Goal: Find specific page/section: Find specific page/section

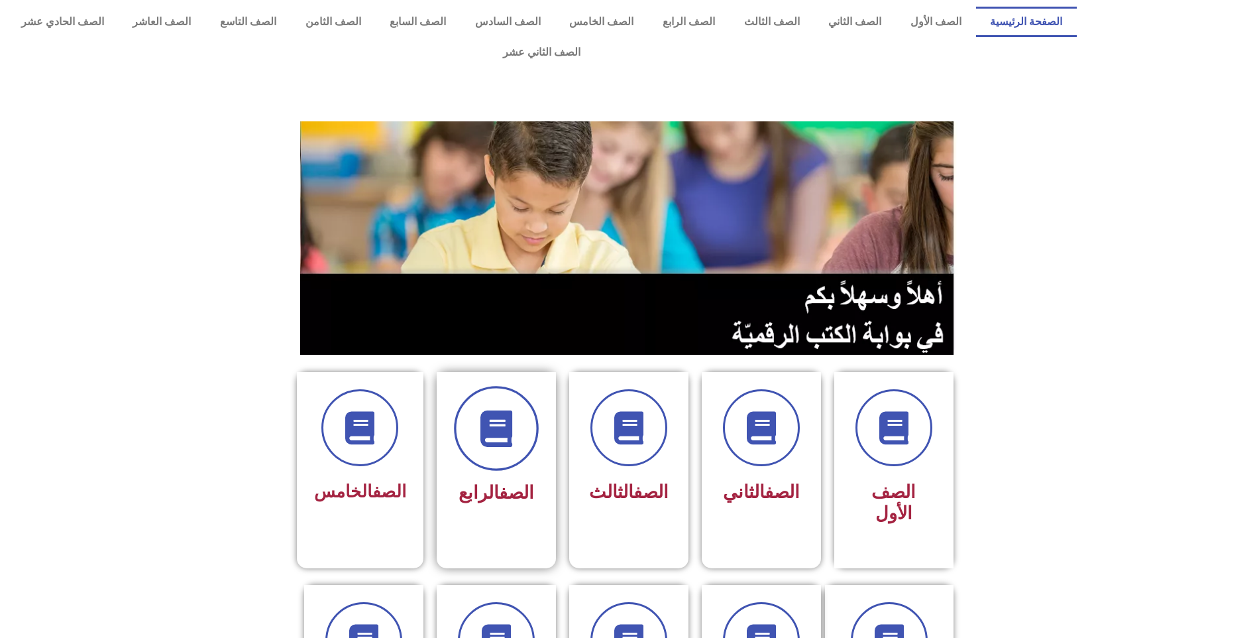
click at [486, 420] on span at bounding box center [496, 428] width 85 height 85
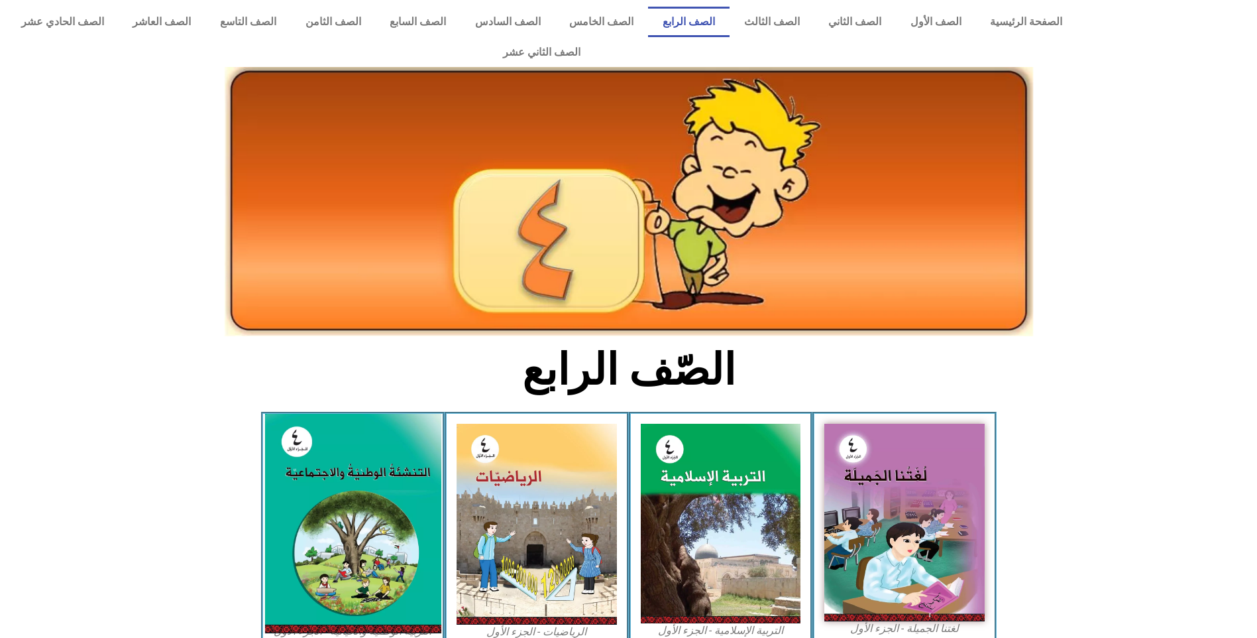
click at [358, 482] on img at bounding box center [352, 523] width 176 height 219
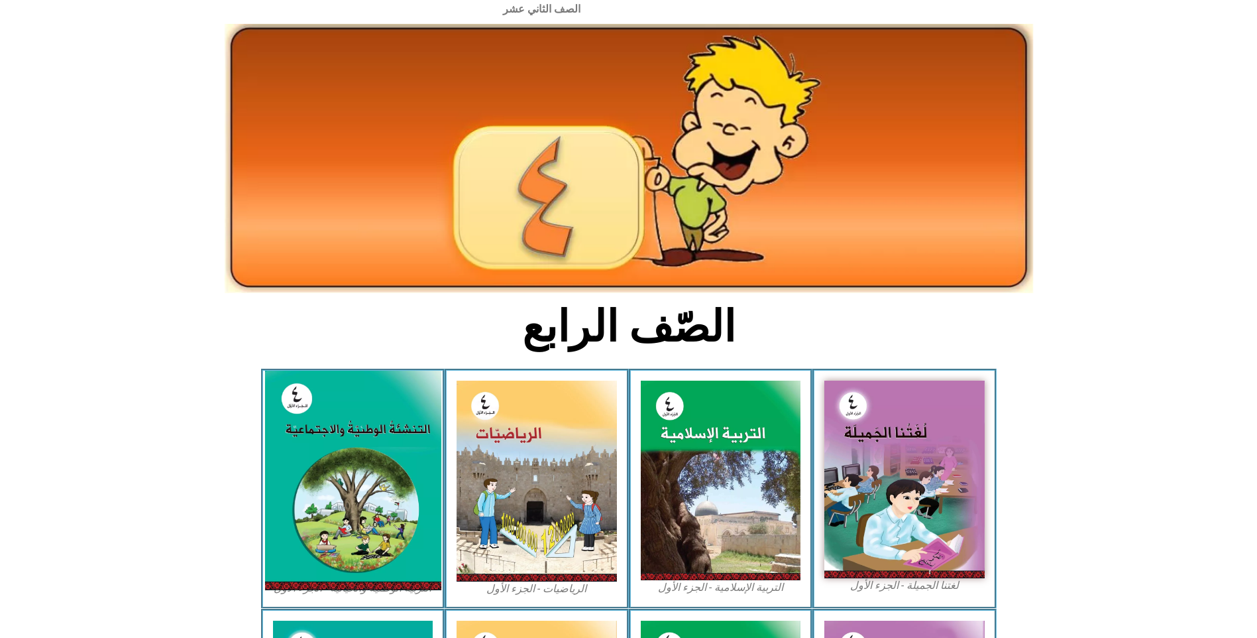
scroll to position [66, 0]
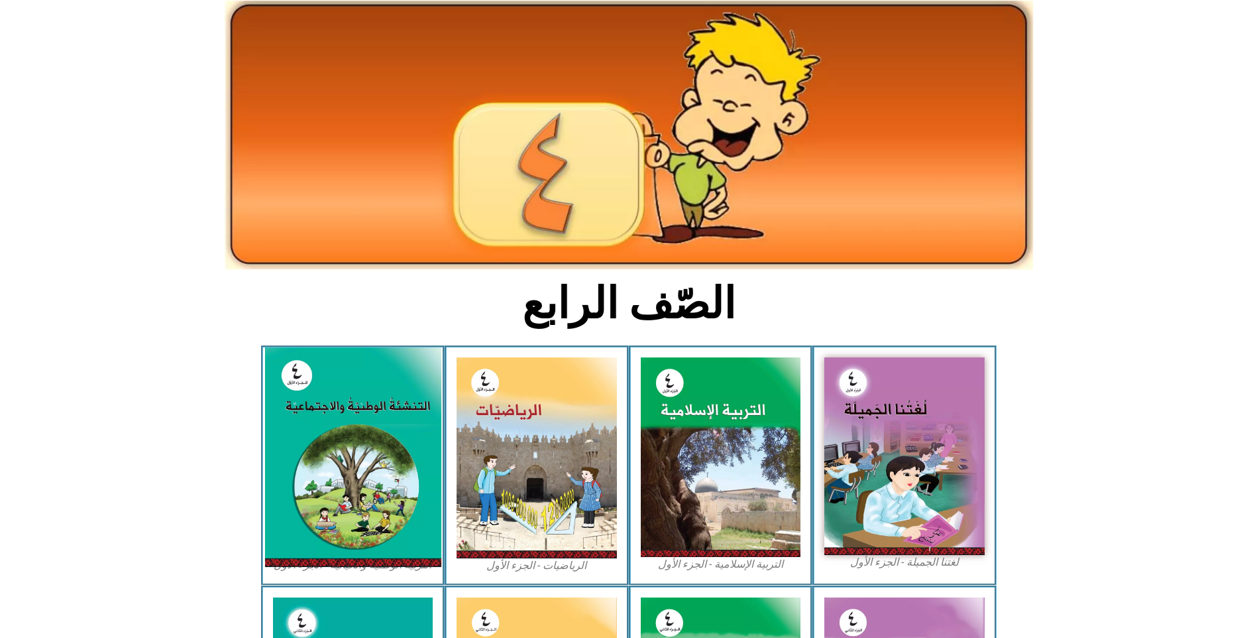
click at [355, 454] on img at bounding box center [352, 456] width 176 height 219
click at [351, 447] on img at bounding box center [352, 456] width 176 height 219
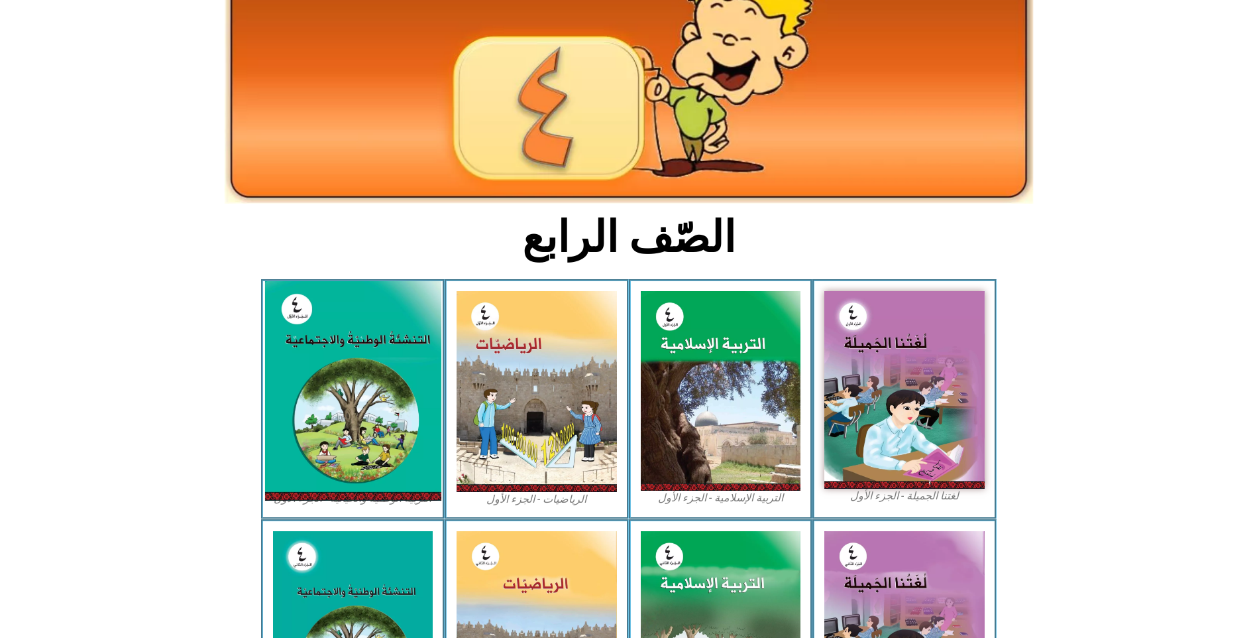
click at [353, 381] on img at bounding box center [352, 390] width 176 height 219
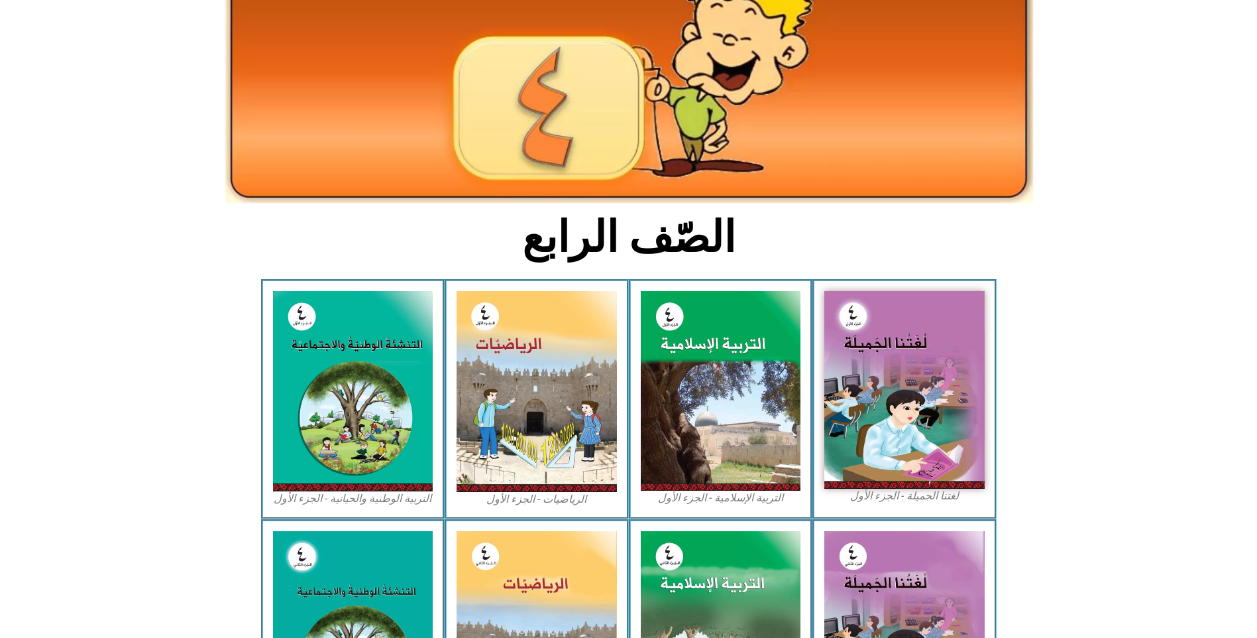
drag, startPoint x: 353, startPoint y: 380, endPoint x: 224, endPoint y: 368, distance: 129.8
click at [224, 368] on icon at bounding box center [628, 341] width 1258 height 126
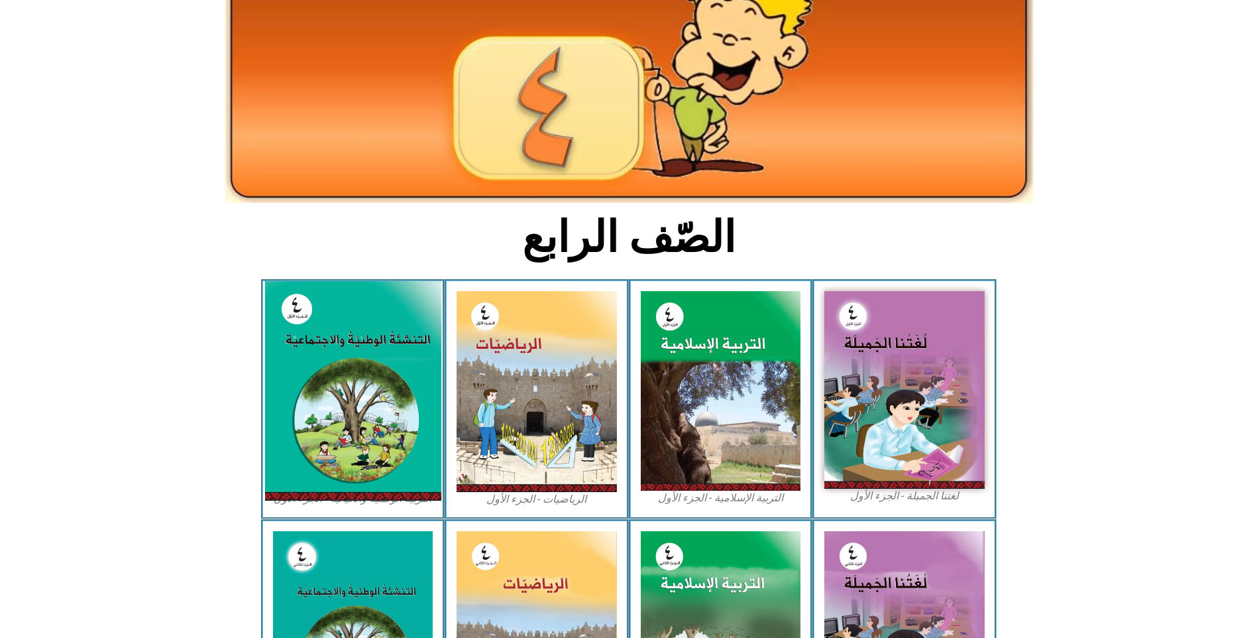
click at [359, 371] on img at bounding box center [352, 390] width 176 height 219
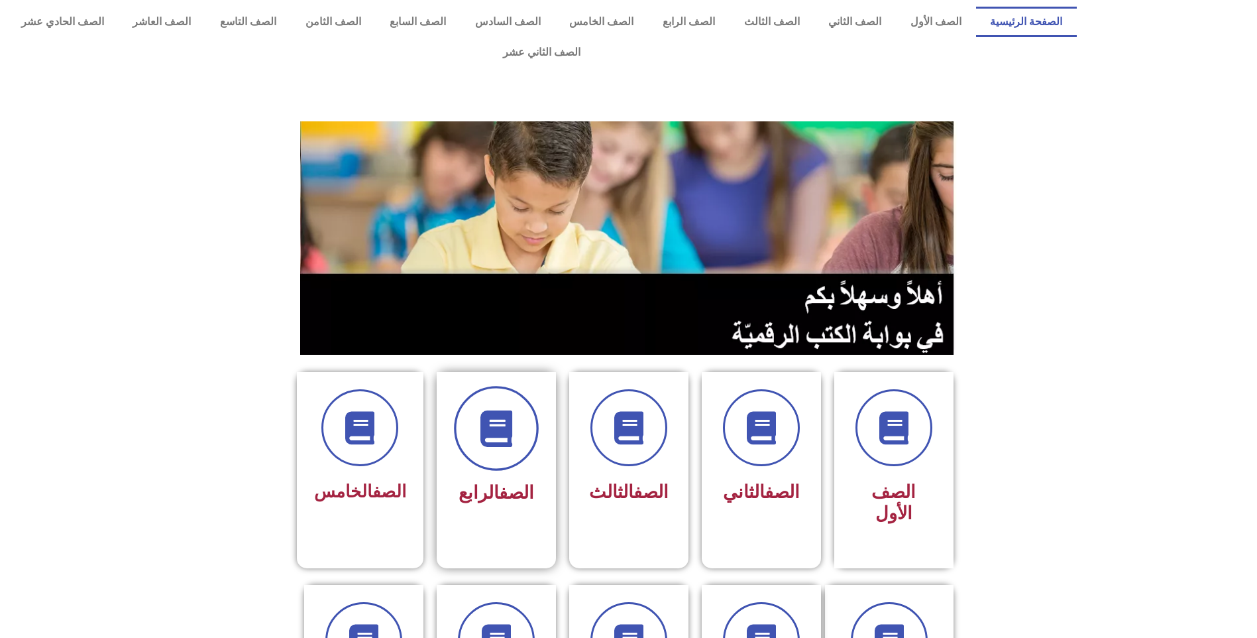
click at [492, 410] on icon at bounding box center [496, 428] width 36 height 36
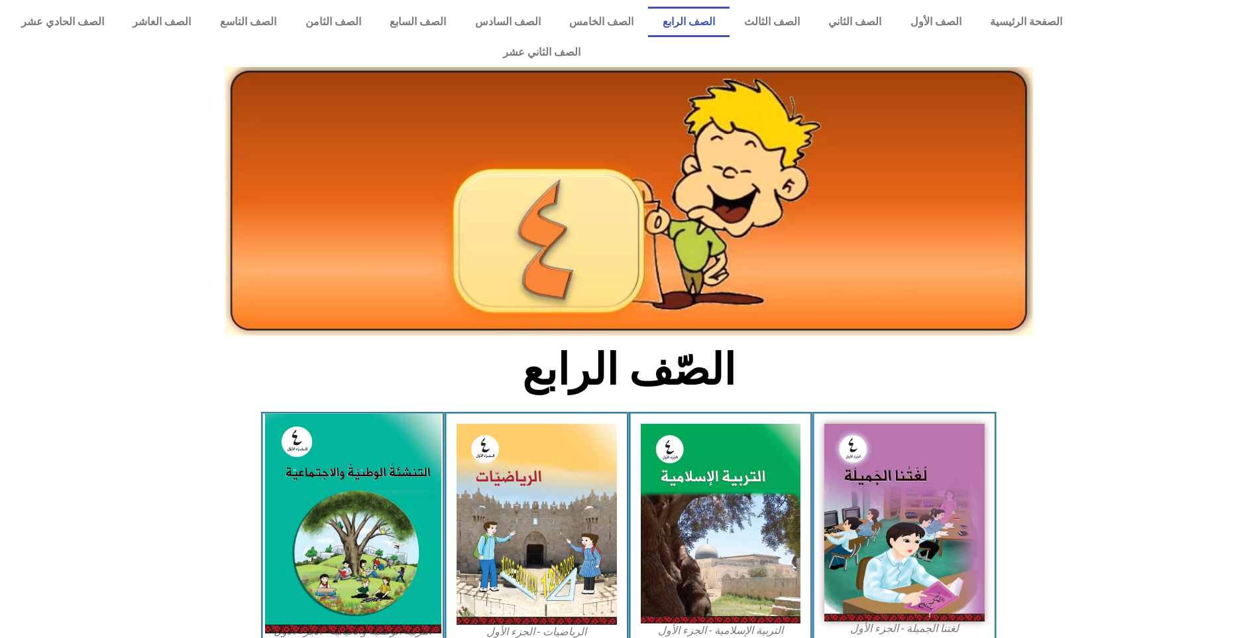
click at [359, 480] on img at bounding box center [352, 523] width 176 height 219
click at [351, 515] on img at bounding box center [352, 523] width 176 height 219
click at [345, 511] on img at bounding box center [352, 523] width 176 height 219
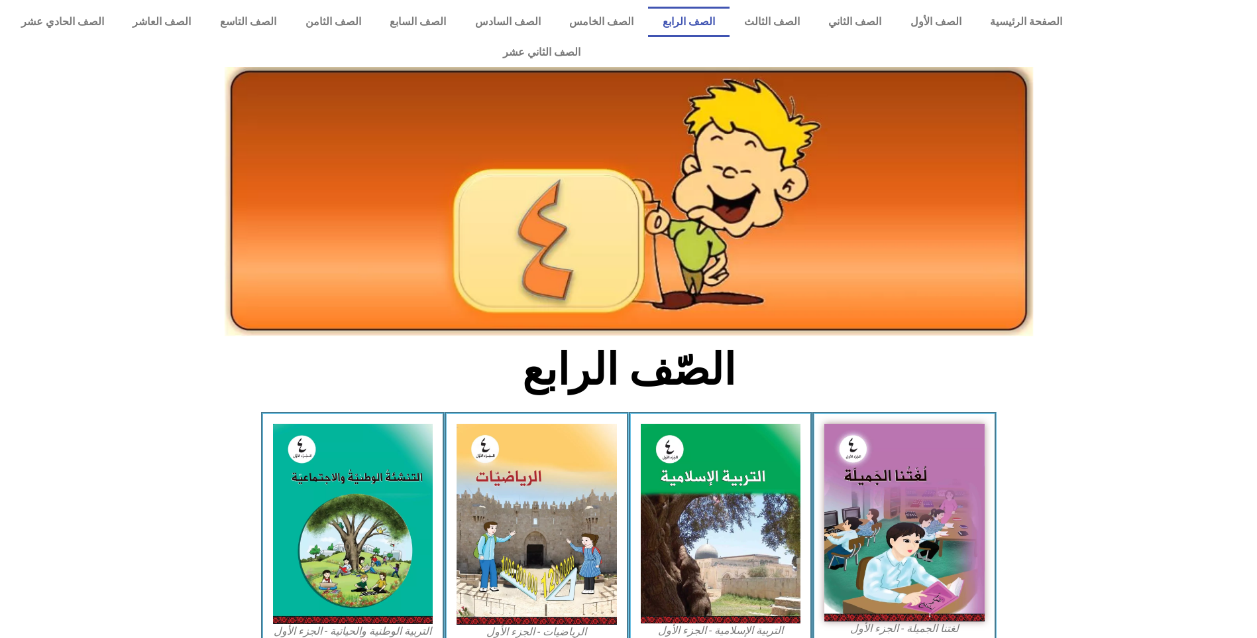
click at [564, 219] on img at bounding box center [629, 201] width 809 height 269
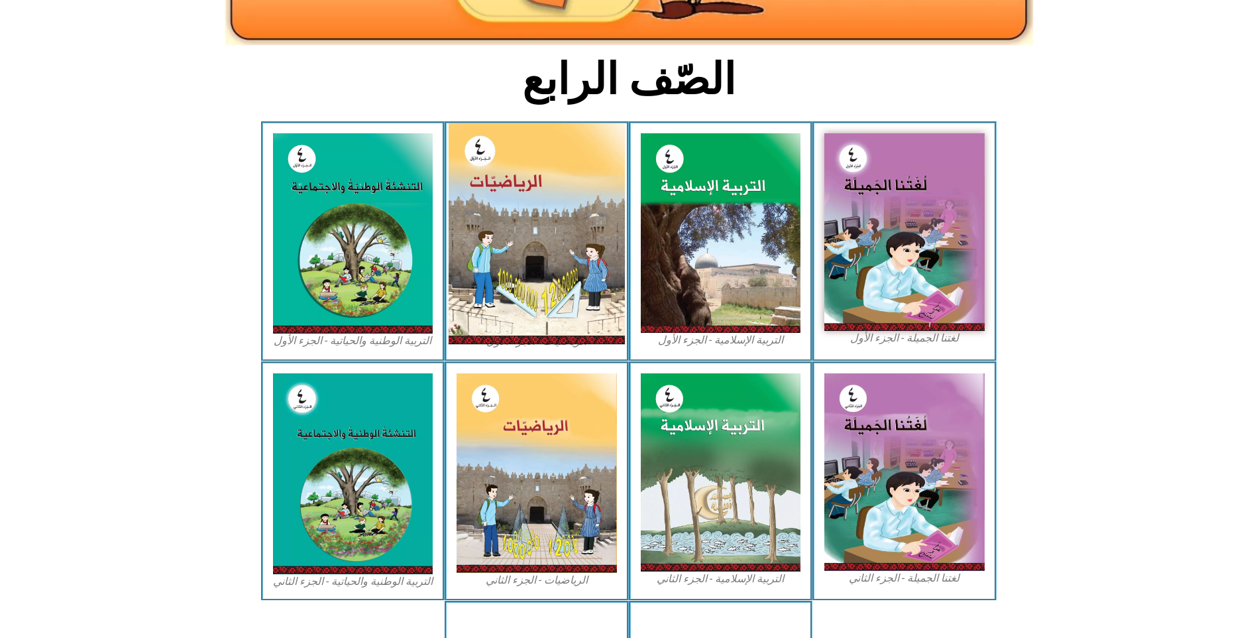
scroll to position [331, 0]
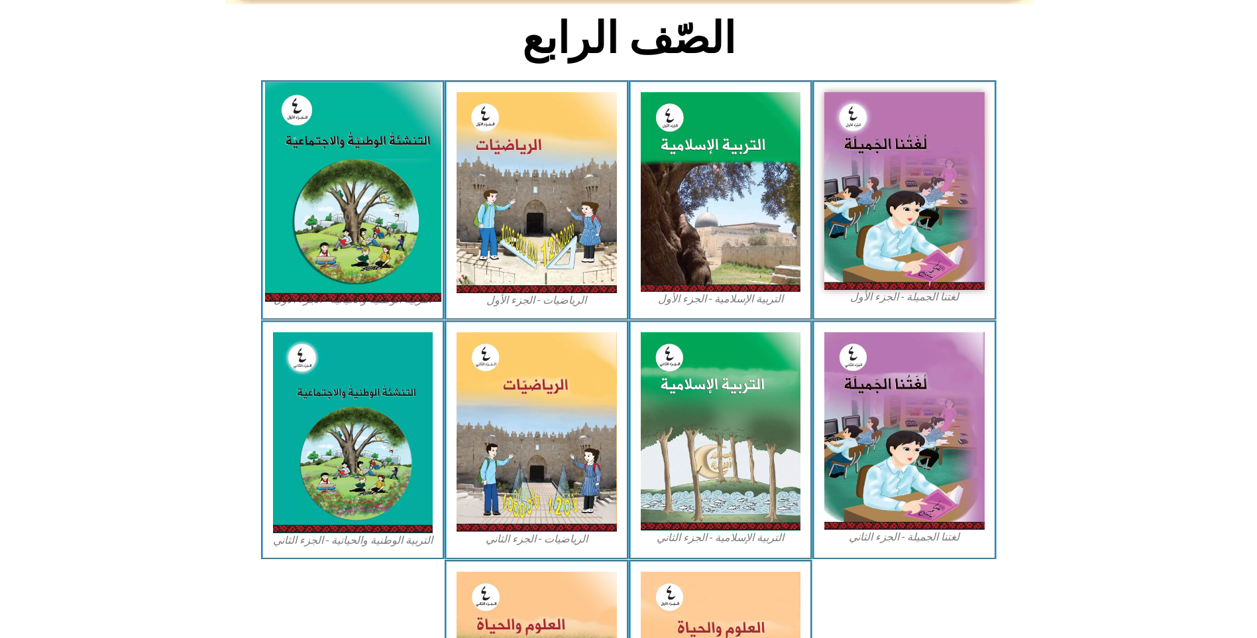
click at [323, 182] on img at bounding box center [352, 191] width 176 height 219
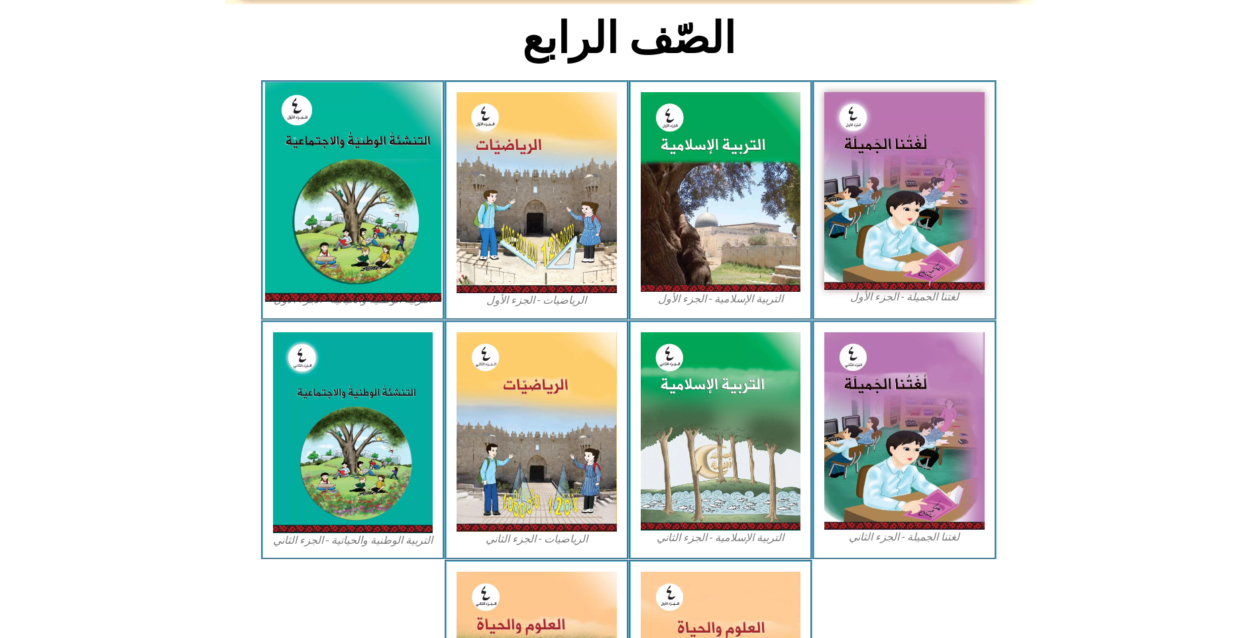
click at [323, 182] on img at bounding box center [352, 191] width 176 height 219
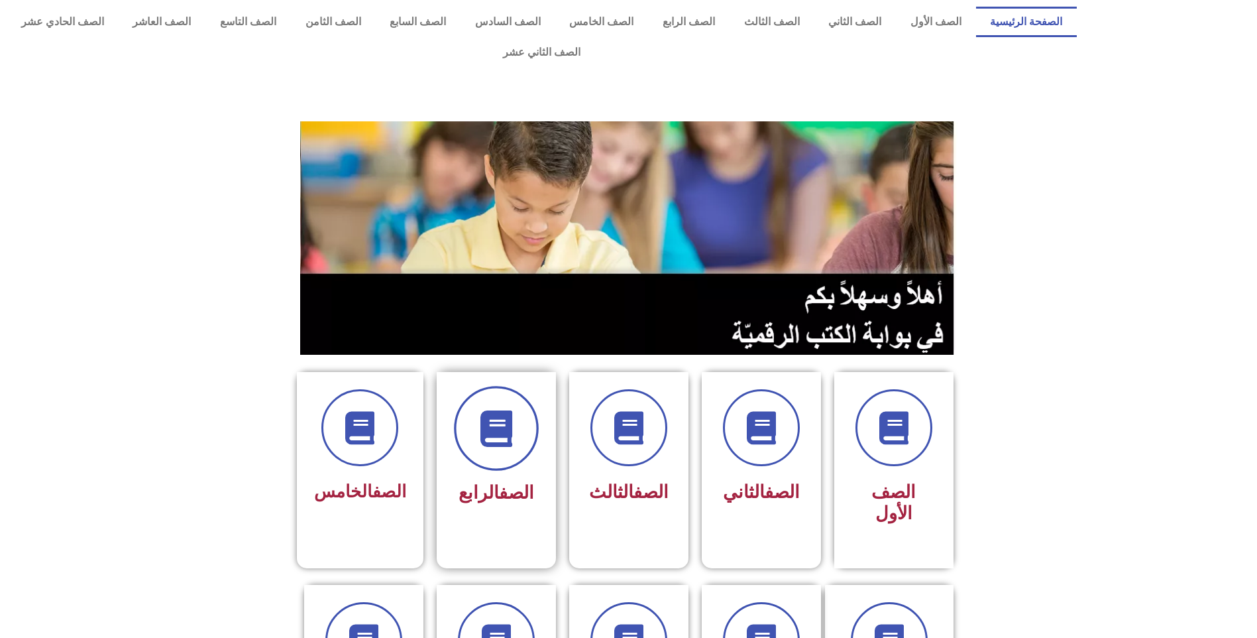
click at [511, 414] on icon at bounding box center [496, 428] width 36 height 36
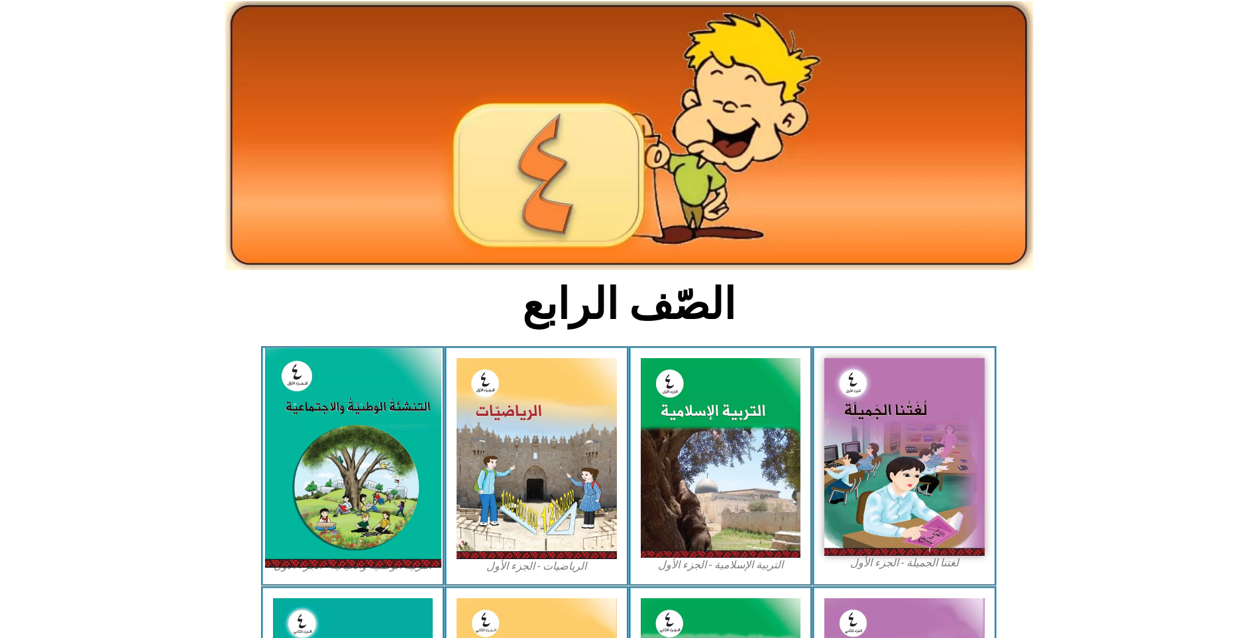
scroll to position [66, 0]
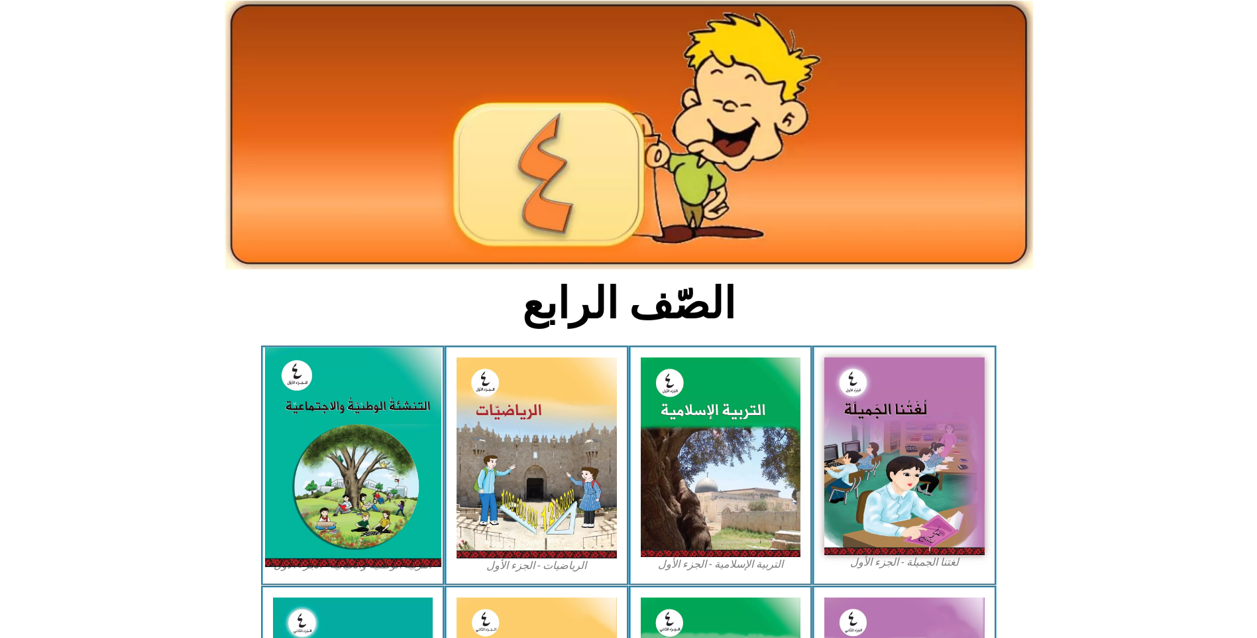
click at [347, 463] on img at bounding box center [352, 456] width 176 height 219
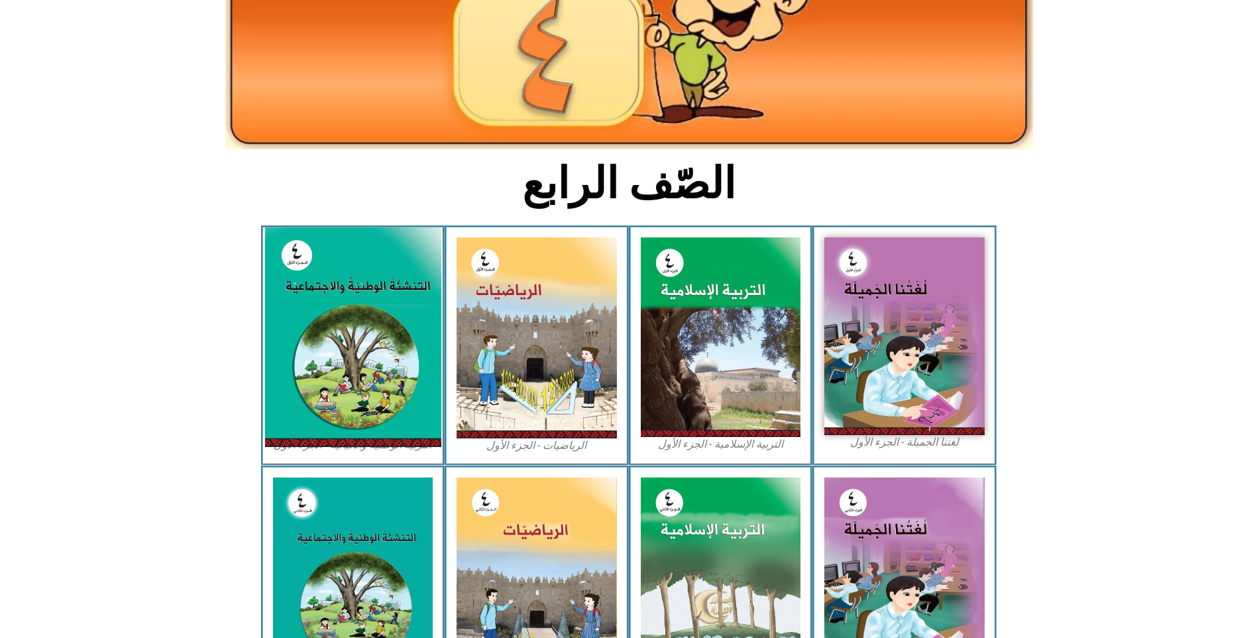
scroll to position [199, 0]
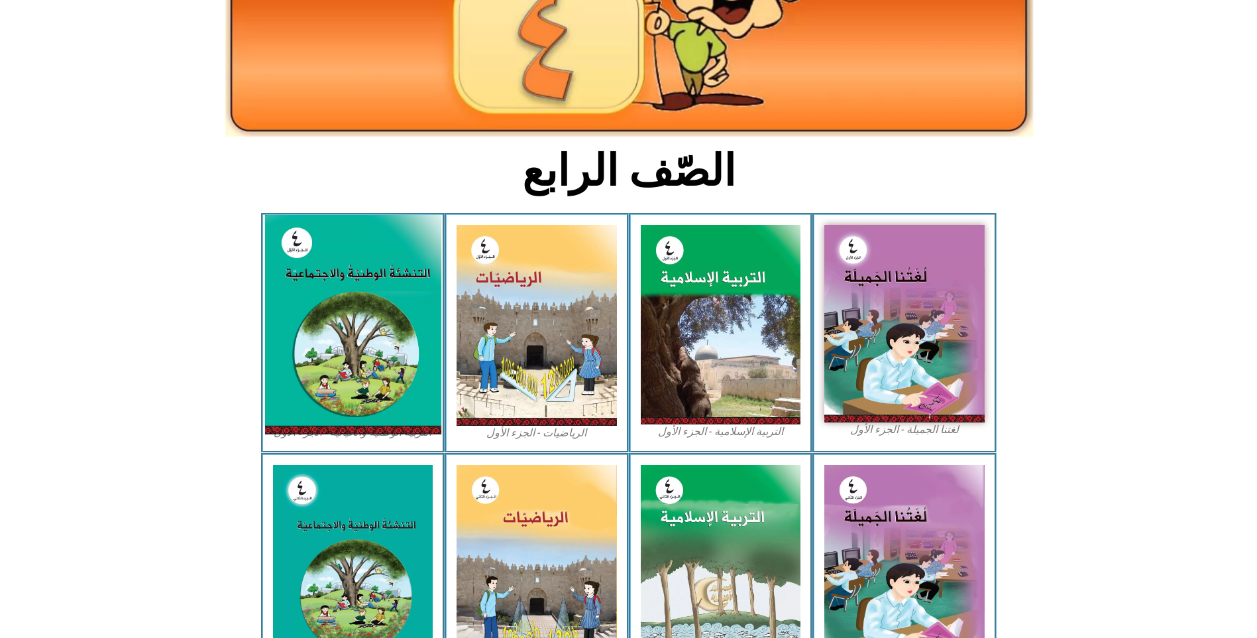
click at [347, 332] on img at bounding box center [352, 324] width 176 height 219
click at [345, 311] on img at bounding box center [352, 324] width 176 height 219
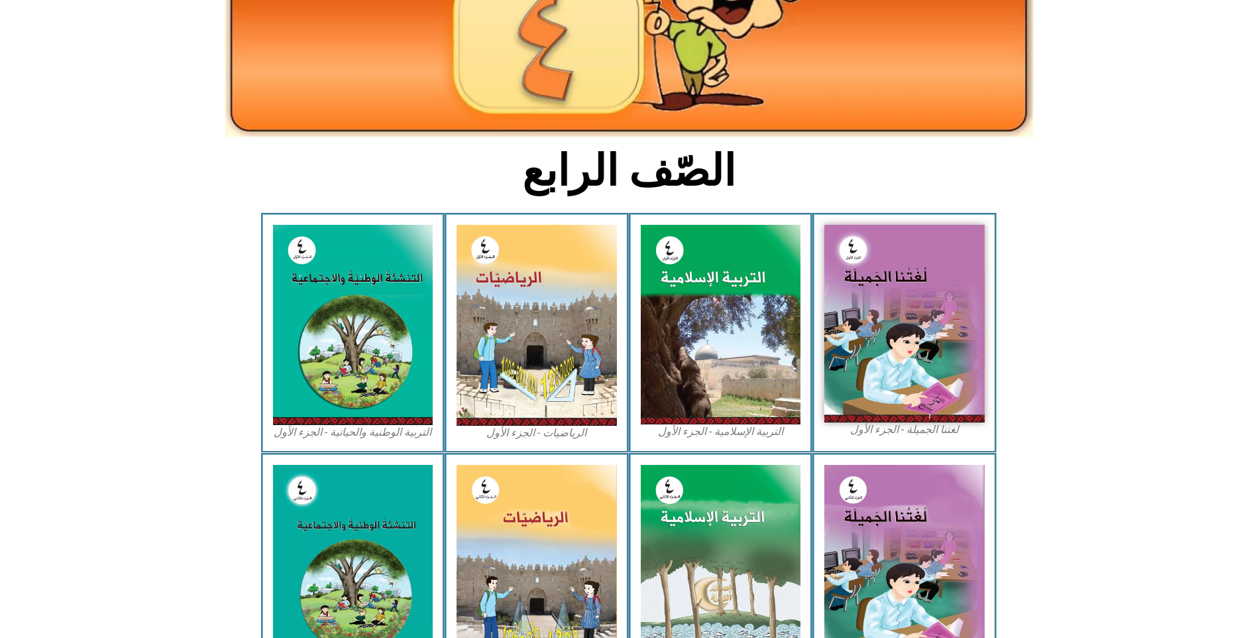
click at [331, 425] on figcaption "التربية الوطنية والحياتية - الجزء الأول​" at bounding box center [353, 432] width 160 height 15
click at [335, 425] on figcaption "التربية الوطنية والحياتية - الجزء الأول​" at bounding box center [353, 432] width 160 height 15
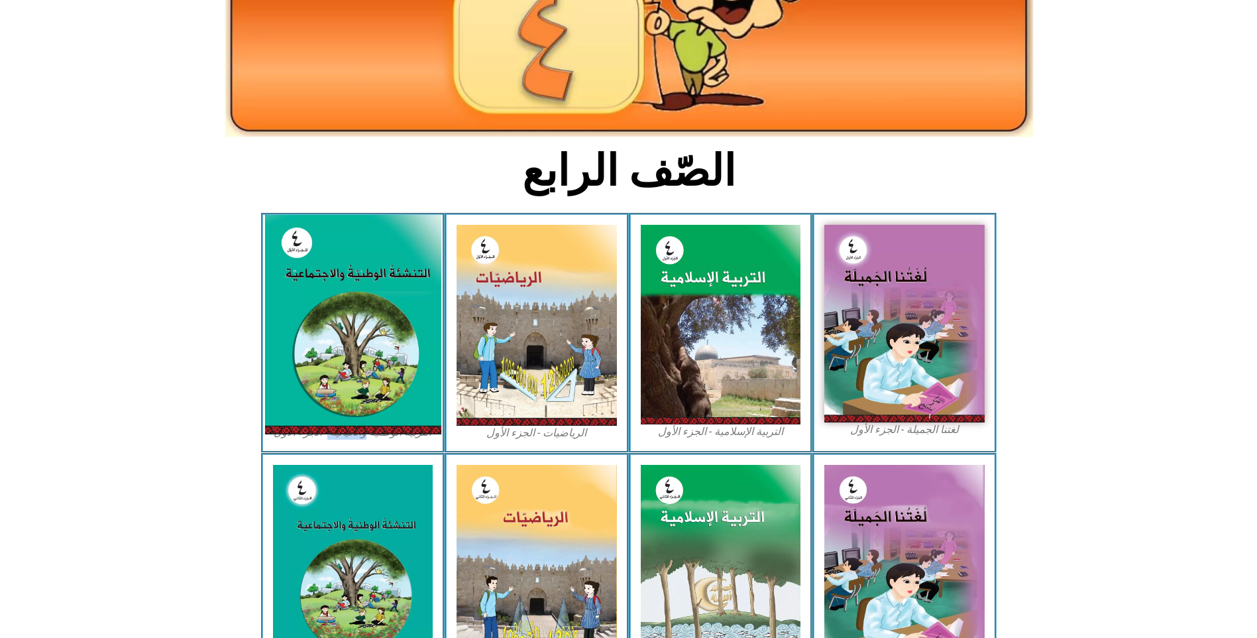
drag, startPoint x: 335, startPoint y: 402, endPoint x: 325, endPoint y: 306, distance: 97.3
click at [325, 306] on img at bounding box center [352, 324] width 176 height 219
click at [372, 327] on img at bounding box center [352, 324] width 176 height 219
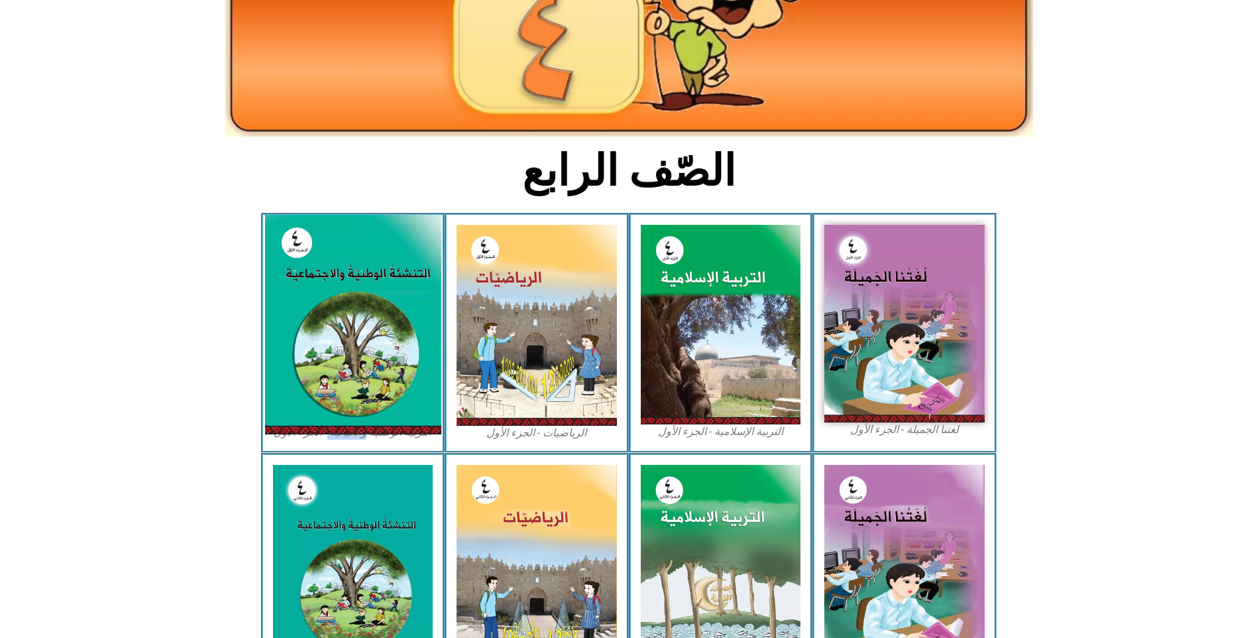
click at [372, 327] on img at bounding box center [352, 324] width 176 height 219
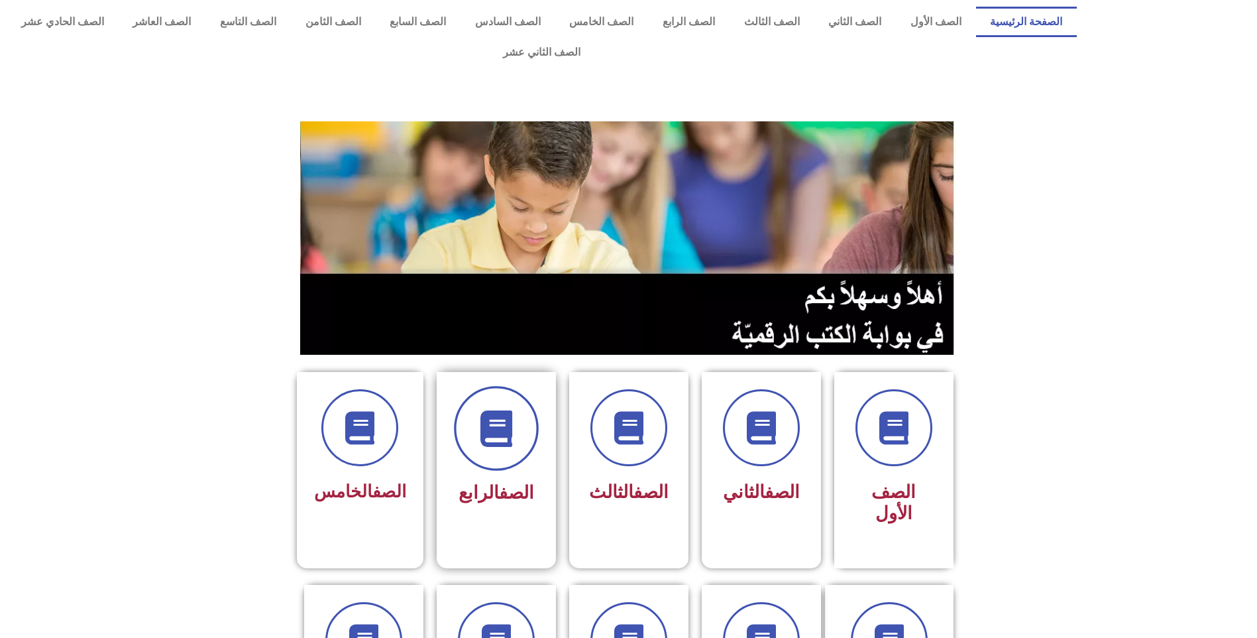
click at [485, 410] on icon at bounding box center [496, 428] width 36 height 36
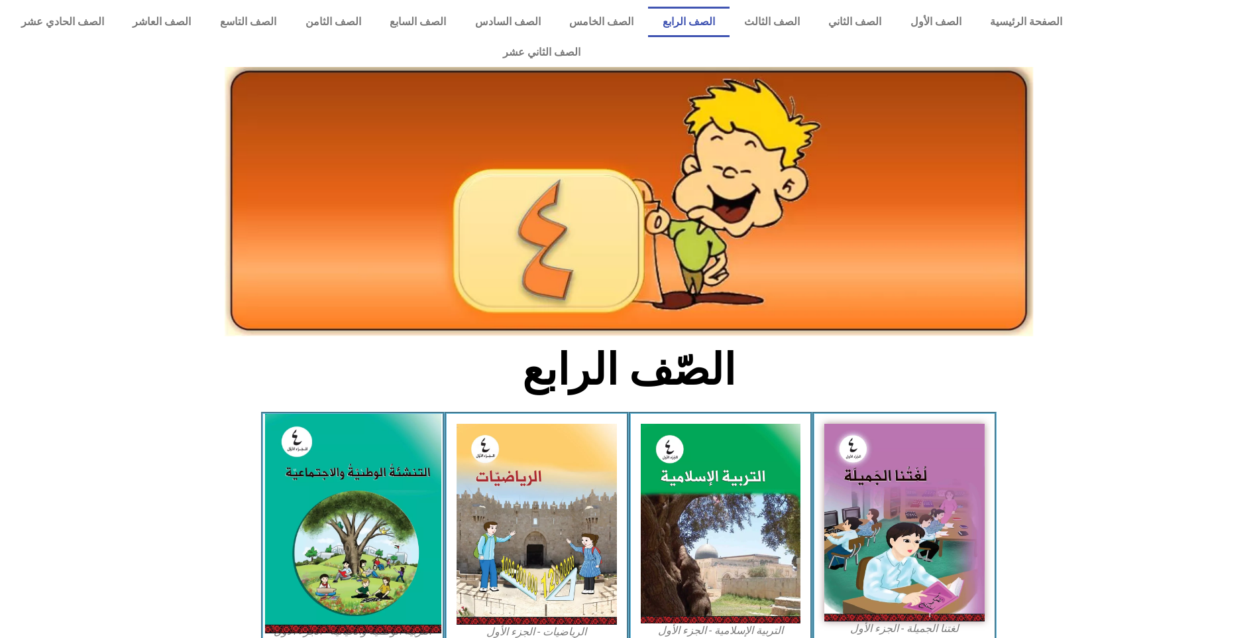
click at [355, 469] on img at bounding box center [352, 523] width 176 height 219
click at [327, 458] on img at bounding box center [352, 523] width 176 height 219
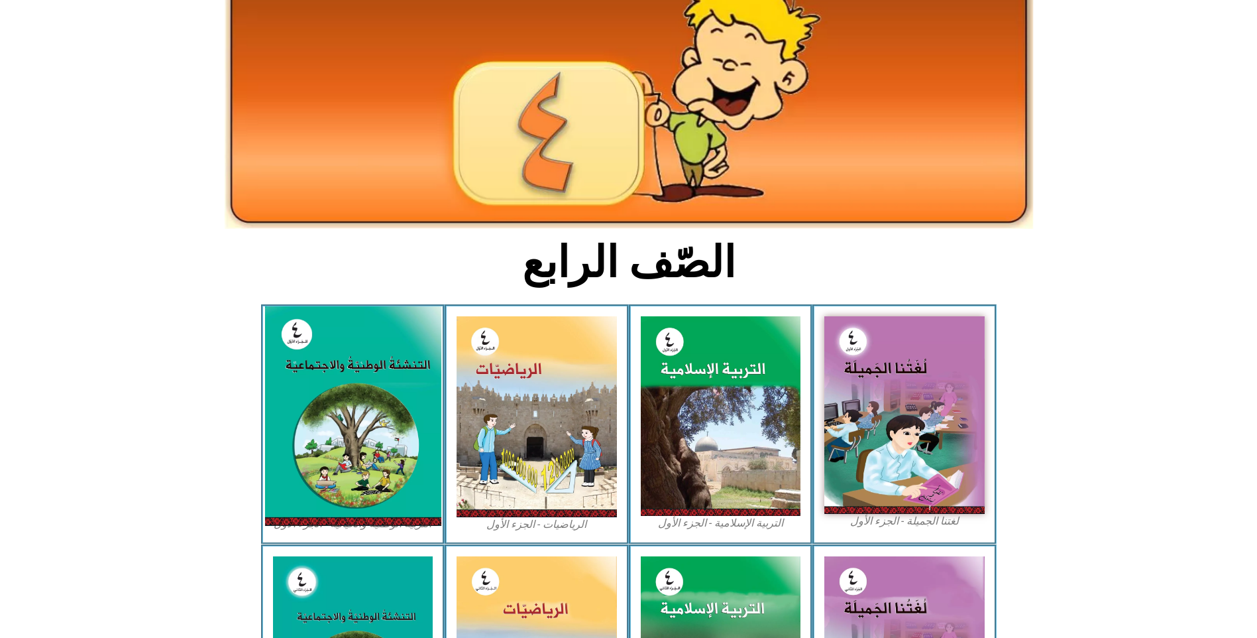
scroll to position [133, 0]
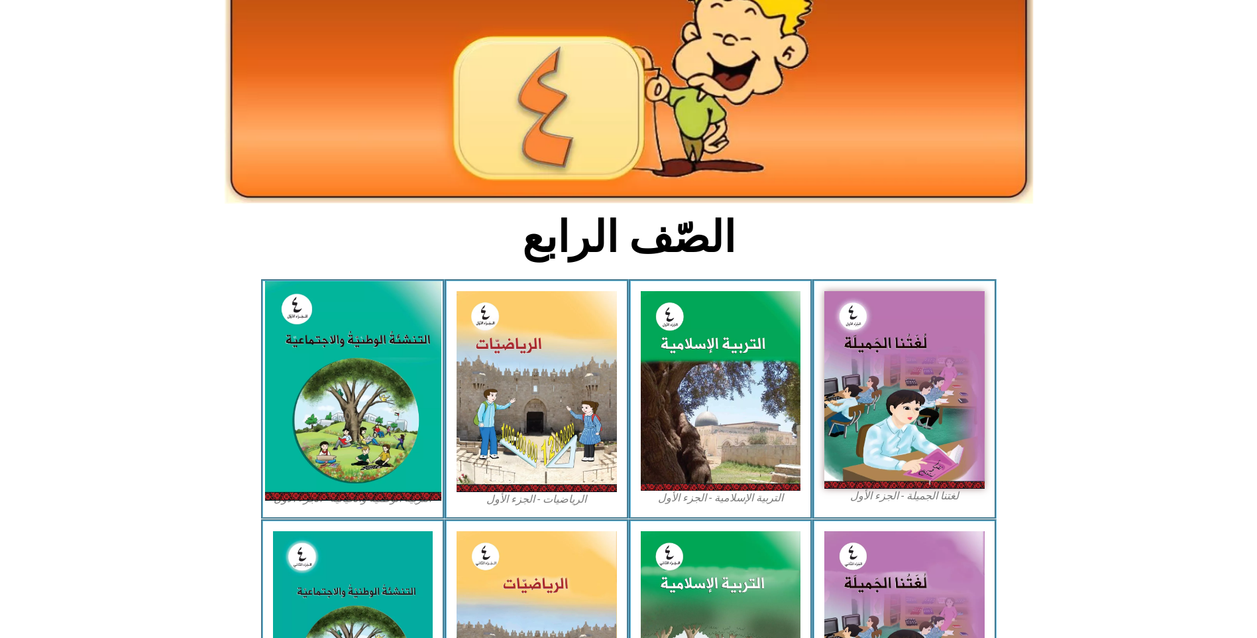
click at [356, 425] on img at bounding box center [352, 390] width 176 height 219
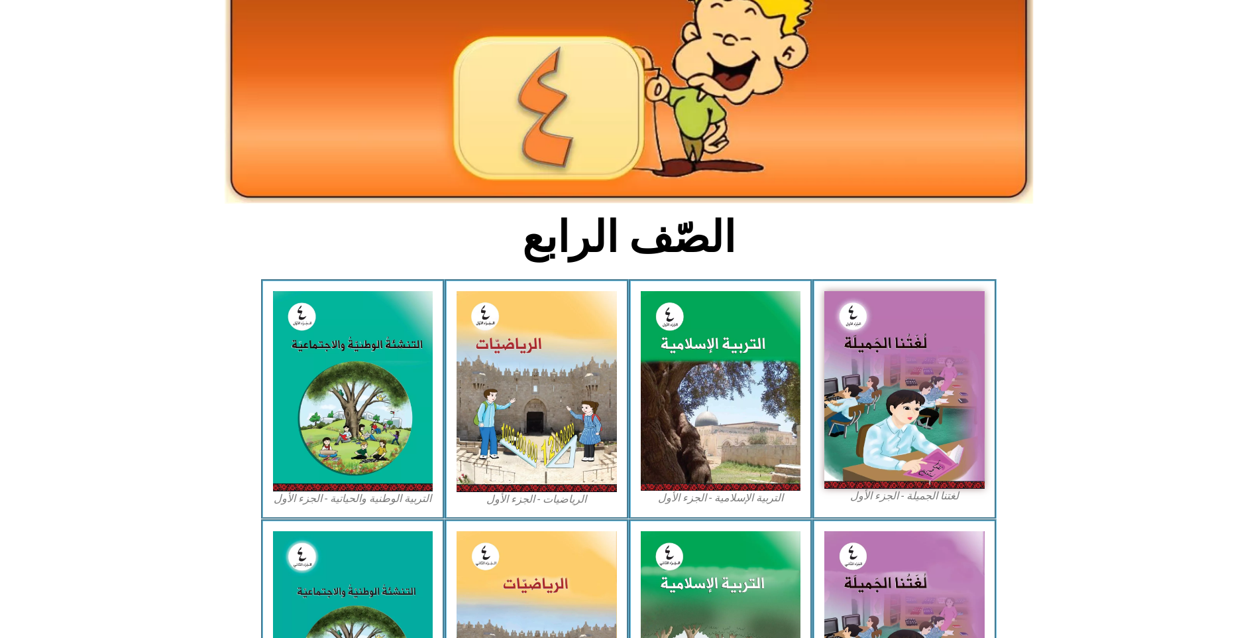
click at [337, 491] on figcaption "التربية الوطنية والحياتية - الجزء الأول​" at bounding box center [353, 498] width 160 height 15
drag, startPoint x: 337, startPoint y: 472, endPoint x: 308, endPoint y: 463, distance: 30.0
click at [308, 491] on figcaption "التربية الوطنية والحياتية - الجزء الأول​" at bounding box center [353, 498] width 160 height 15
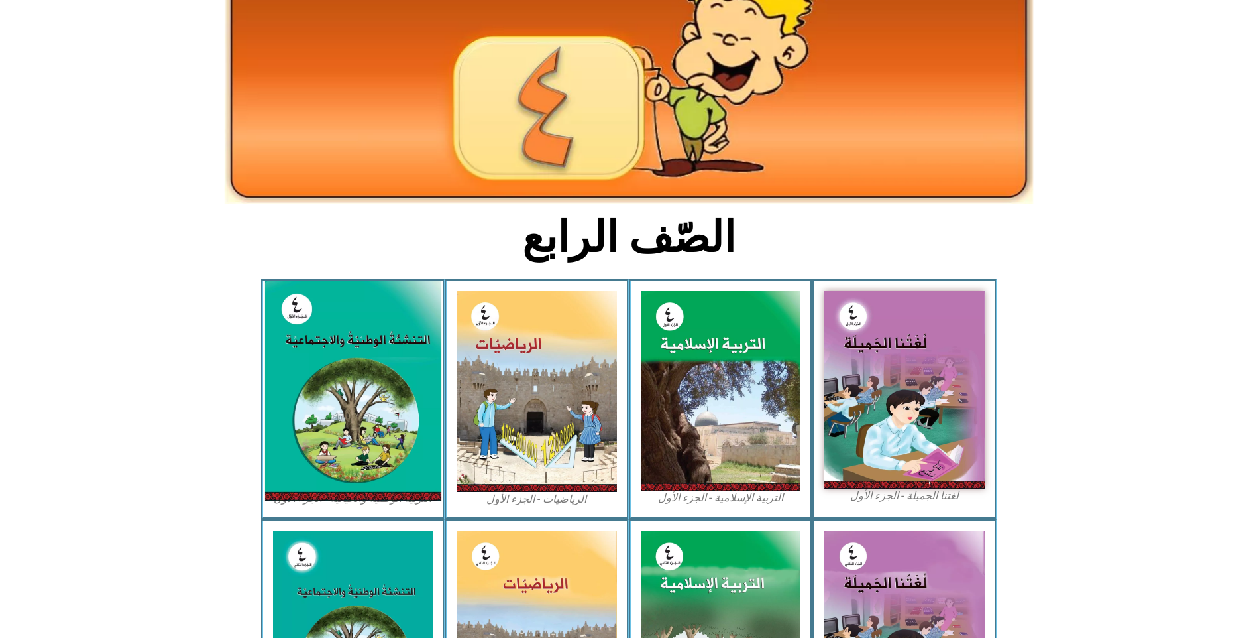
click at [333, 372] on img at bounding box center [352, 390] width 176 height 219
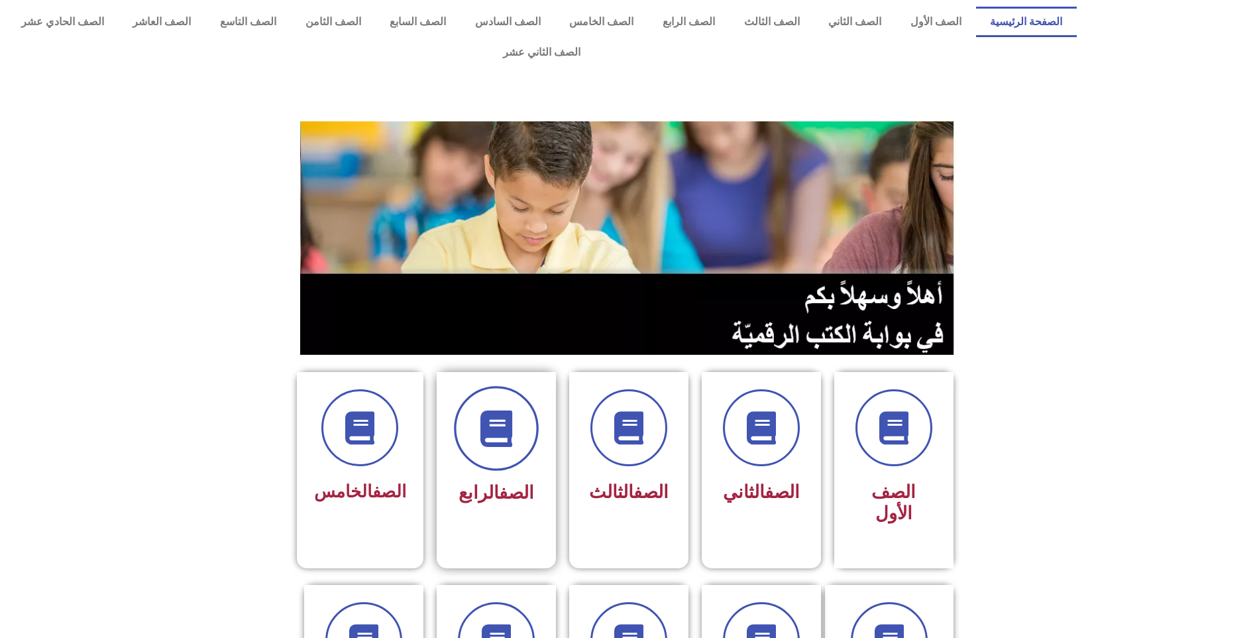
click at [491, 420] on span at bounding box center [496, 428] width 85 height 85
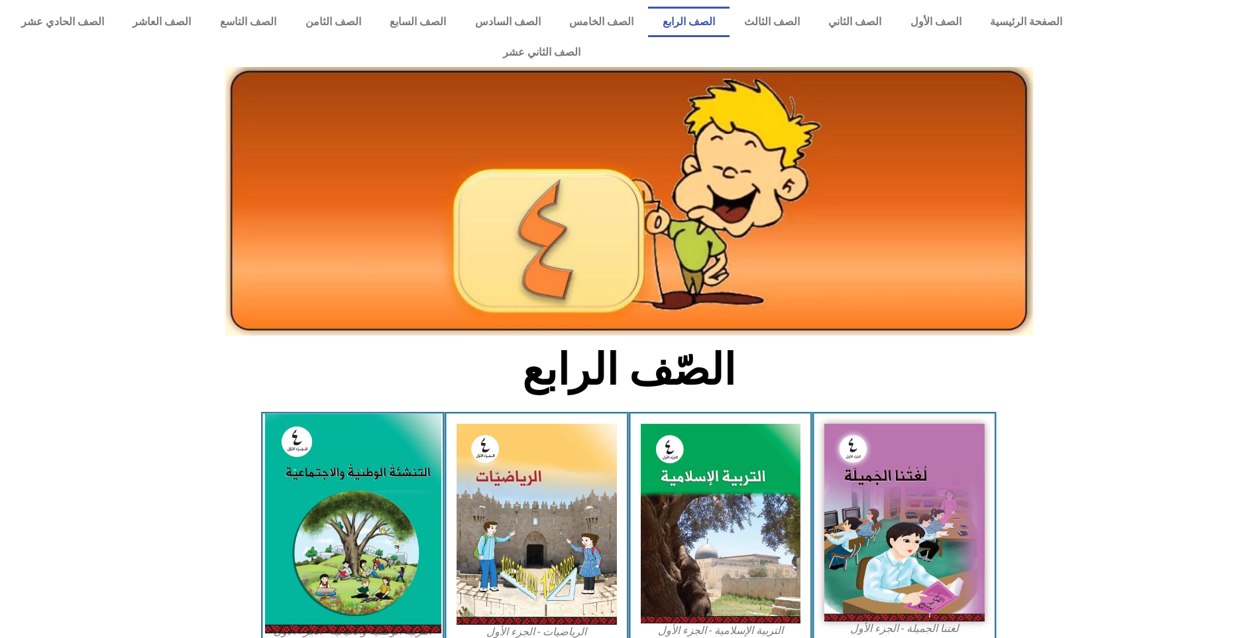
click at [349, 484] on img at bounding box center [352, 523] width 176 height 219
click at [351, 484] on img at bounding box center [352, 523] width 176 height 219
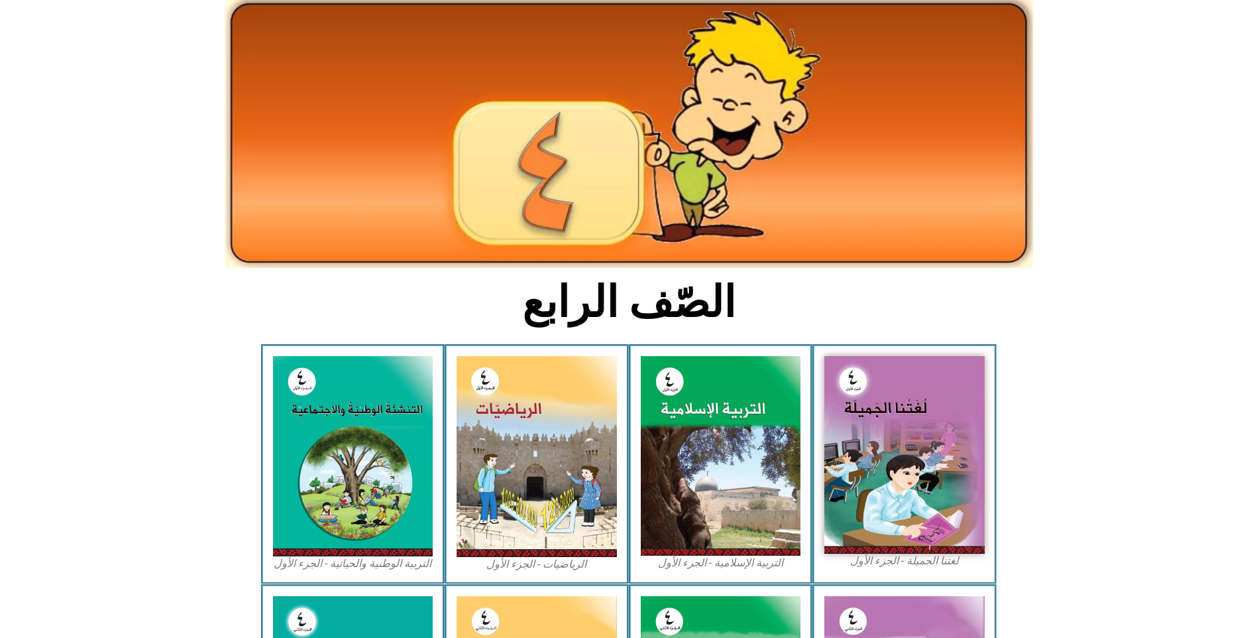
scroll to position [133, 0]
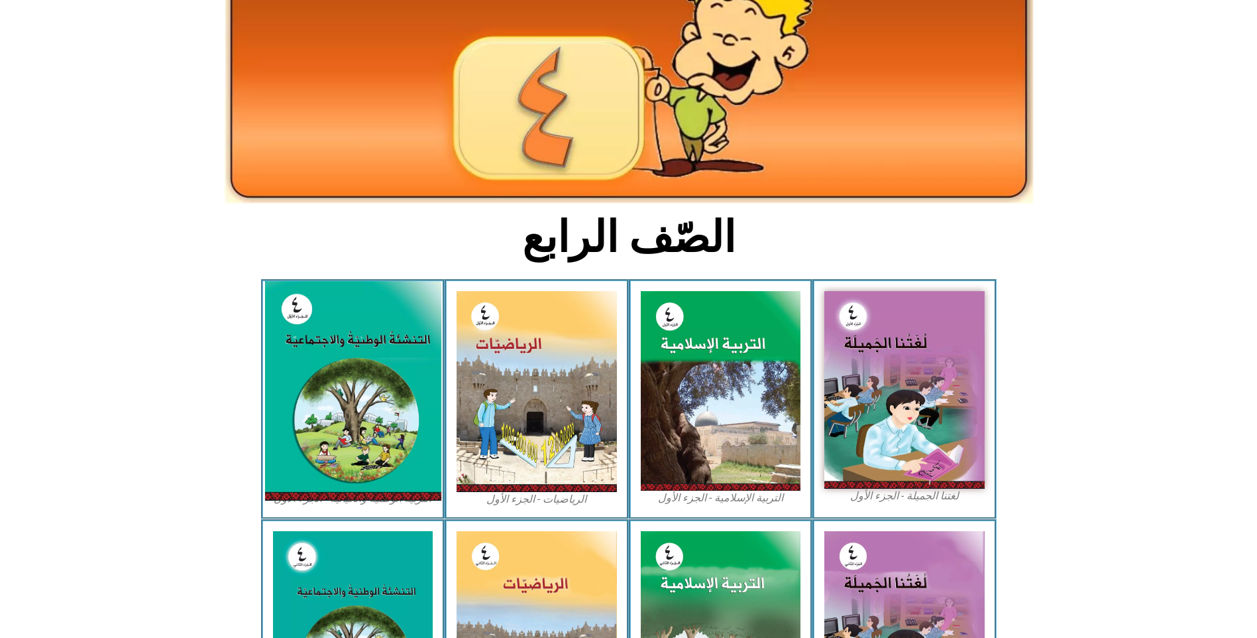
click at [304, 427] on img at bounding box center [352, 390] width 176 height 219
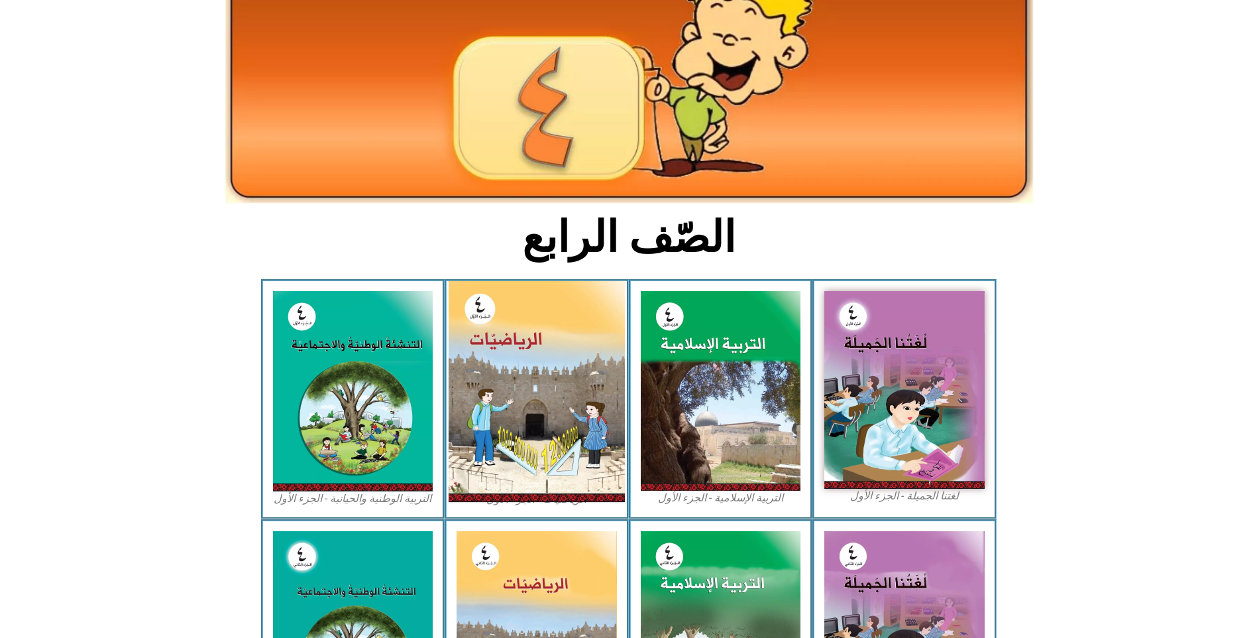
click at [516, 400] on img at bounding box center [537, 391] width 176 height 221
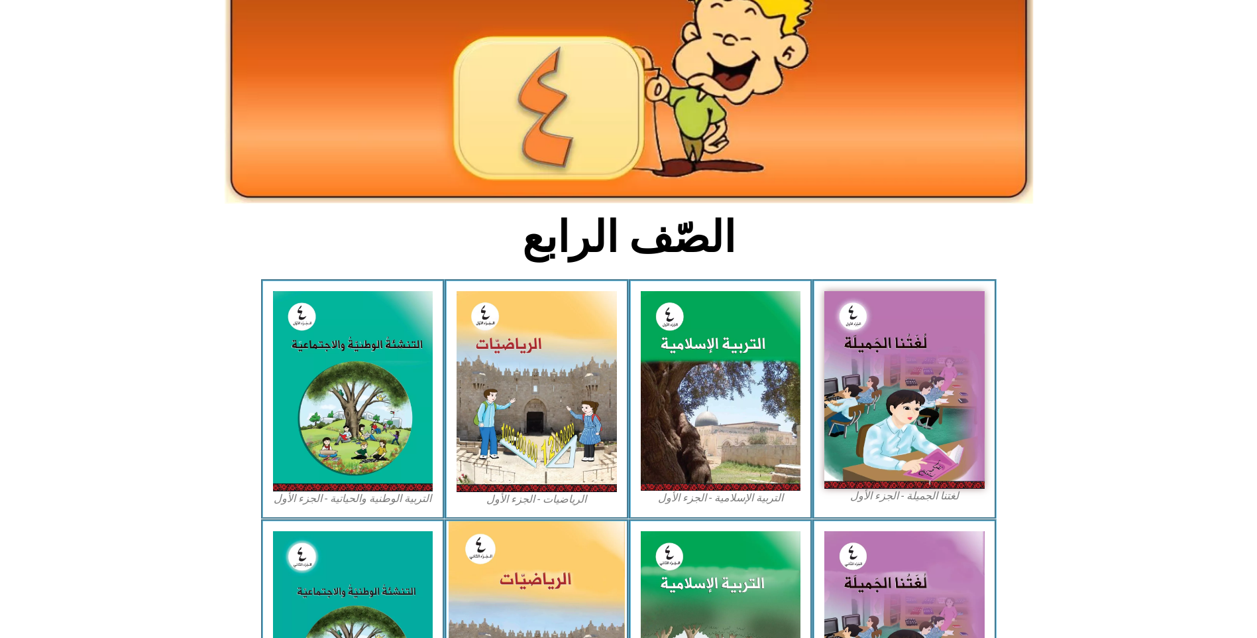
click at [517, 539] on img at bounding box center [537, 630] width 176 height 219
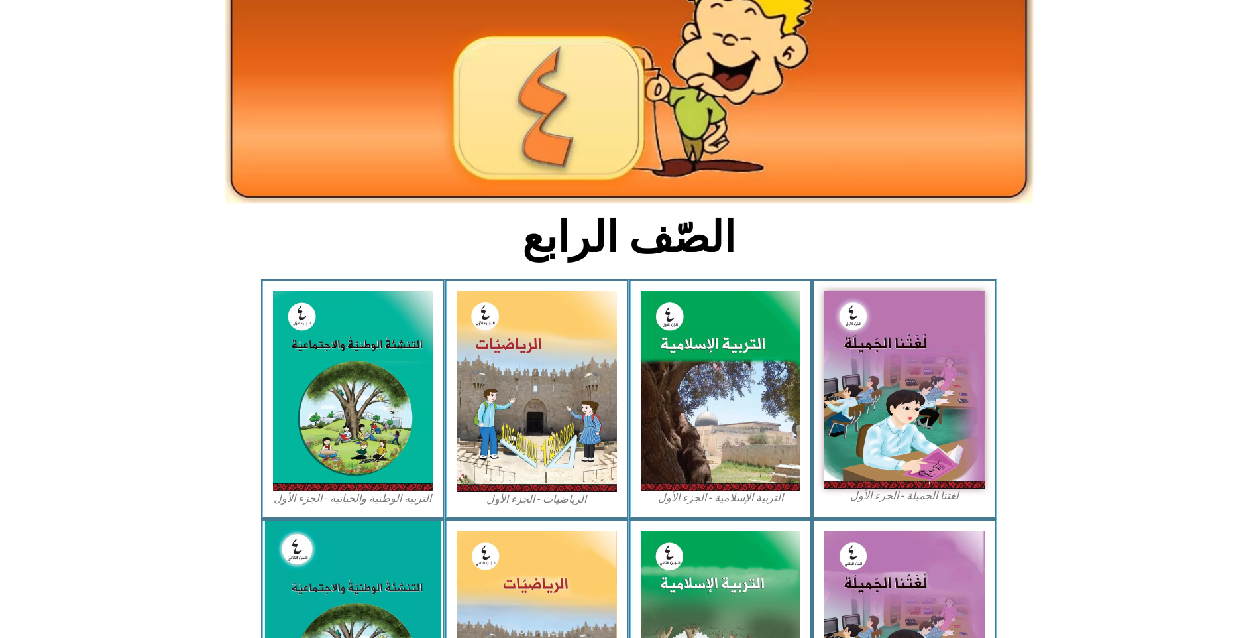
click at [342, 569] on img at bounding box center [352, 631] width 176 height 221
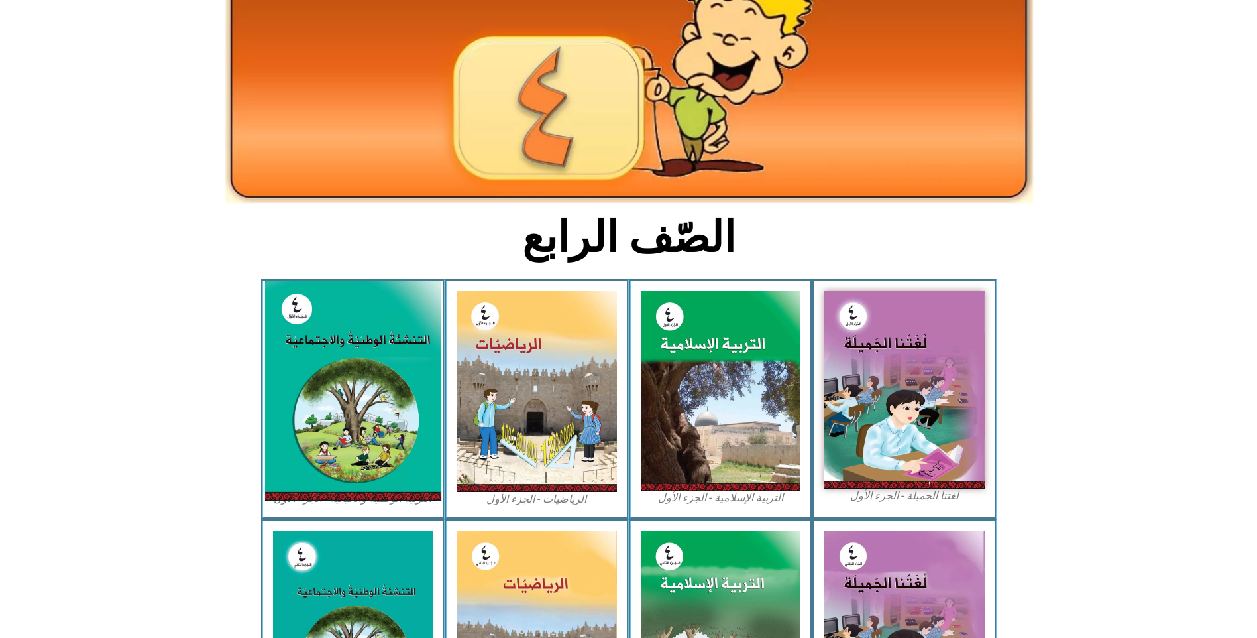
click at [337, 356] on img at bounding box center [352, 390] width 176 height 219
click at [357, 357] on img at bounding box center [352, 390] width 176 height 219
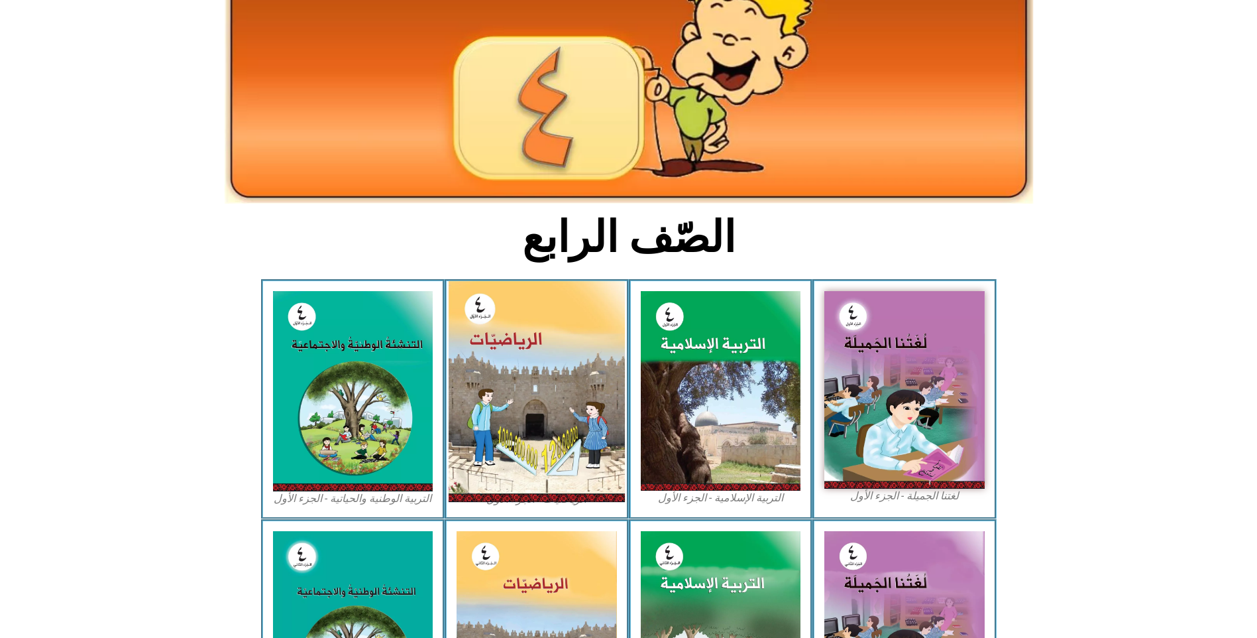
click at [512, 357] on img at bounding box center [537, 391] width 176 height 221
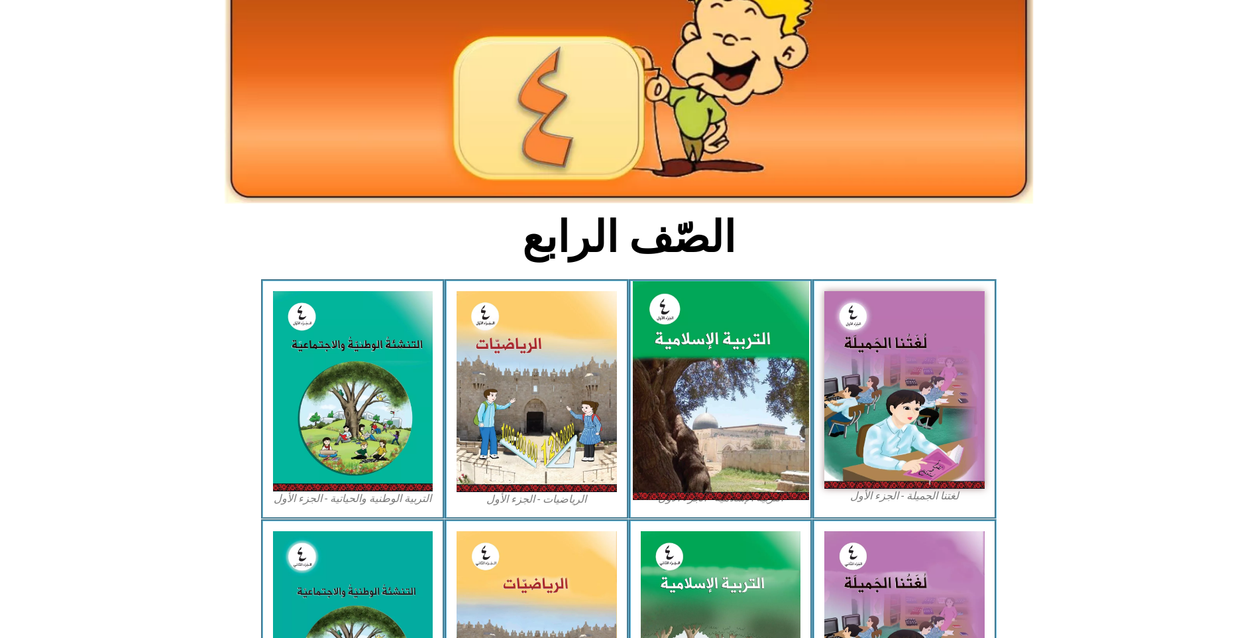
click at [752, 386] on img at bounding box center [720, 390] width 176 height 219
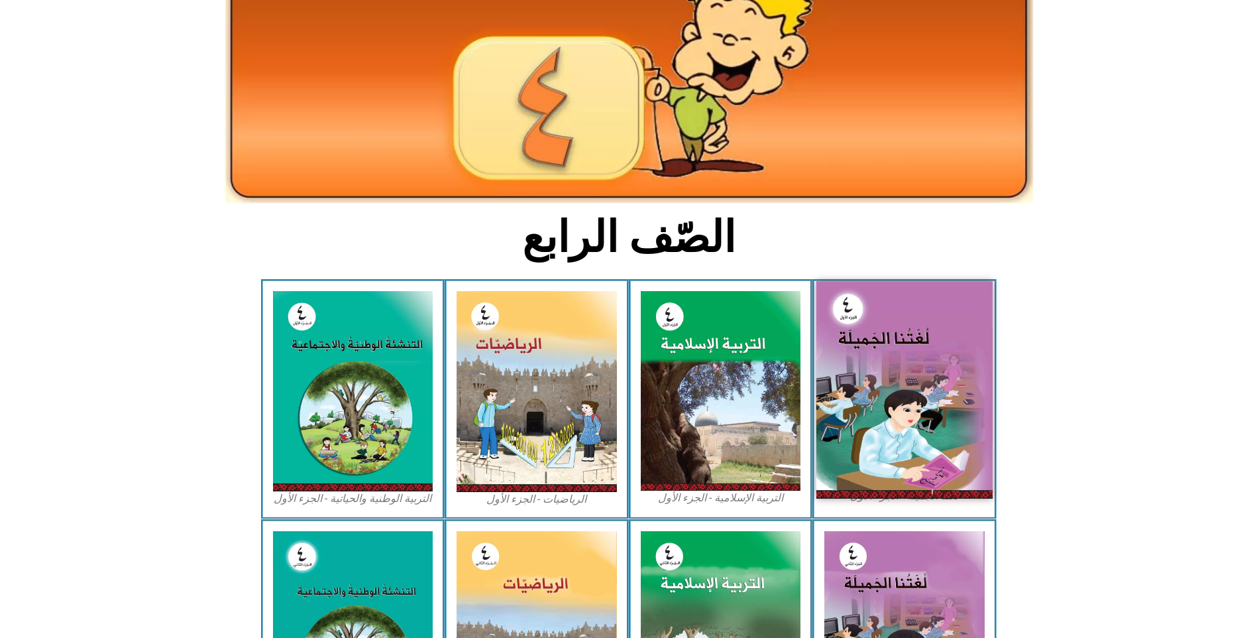
click at [881, 394] on img at bounding box center [904, 389] width 176 height 217
